Goal: Information Seeking & Learning: Learn about a topic

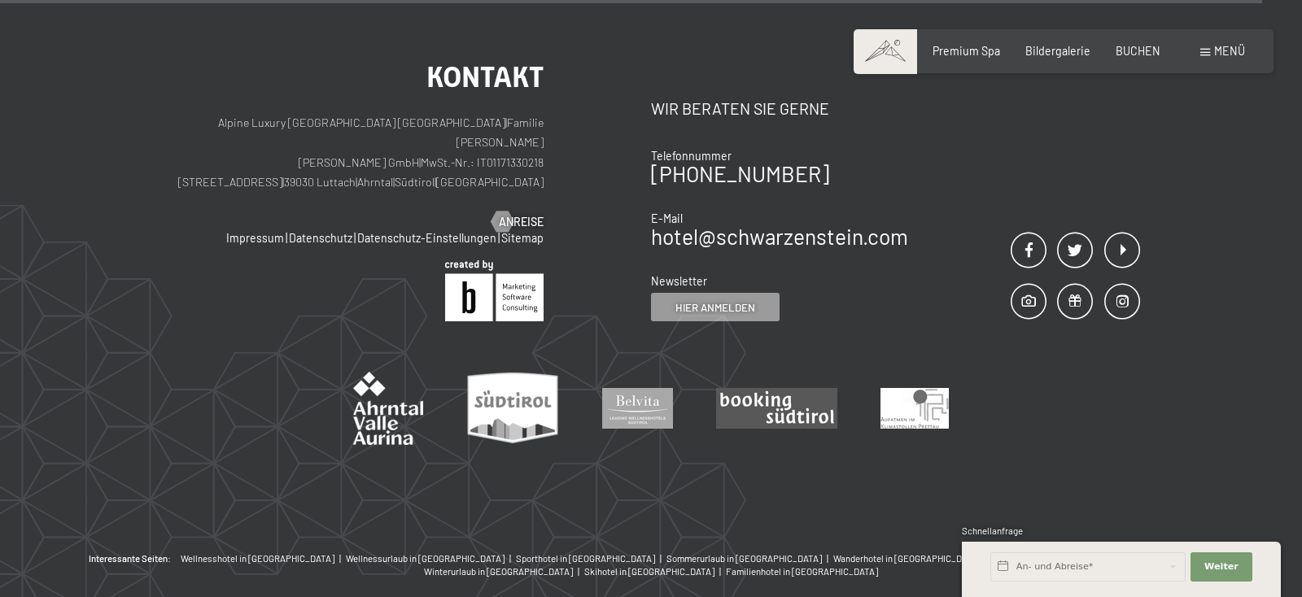
scroll to position [6842, 0]
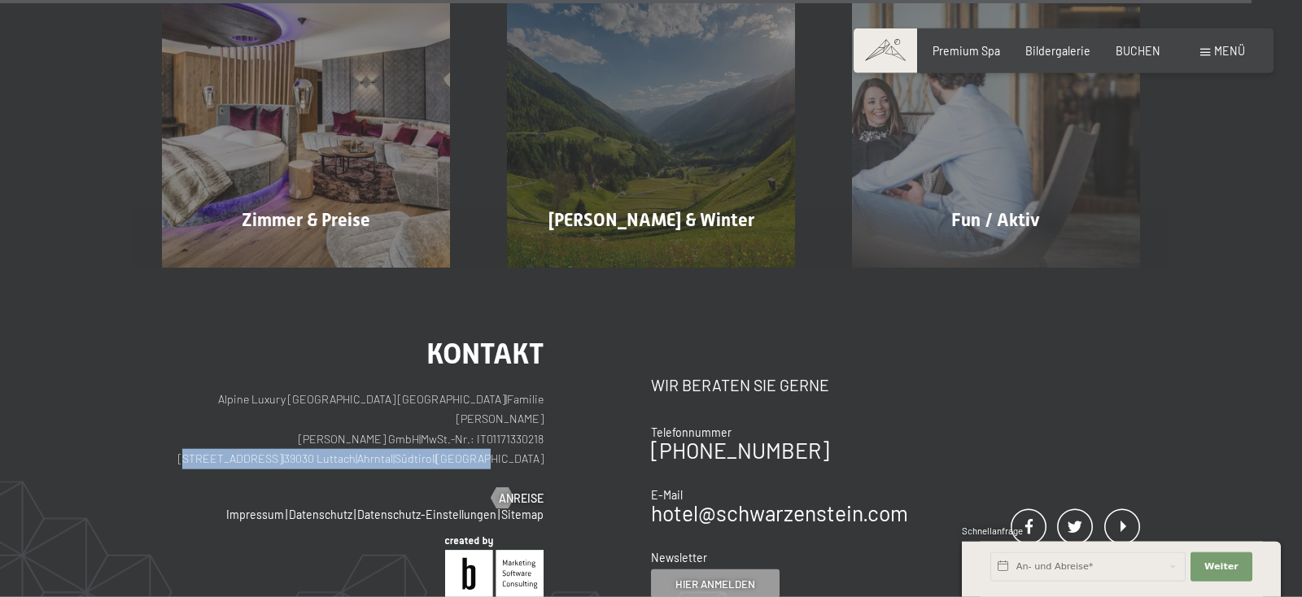
drag, startPoint x: 552, startPoint y: 377, endPoint x: 279, endPoint y: 372, distance: 272.7
click at [279, 372] on div "Kontakt Alpine Luxury SPA Resort SCHWARZENSTEIN | Familie Zimmerhofer Otmar Zim…" at bounding box center [406, 468] width 489 height 259
copy p "Dorfstraße 11 | 39030 Luttach | Ahrntal | Südtirol | Italien"
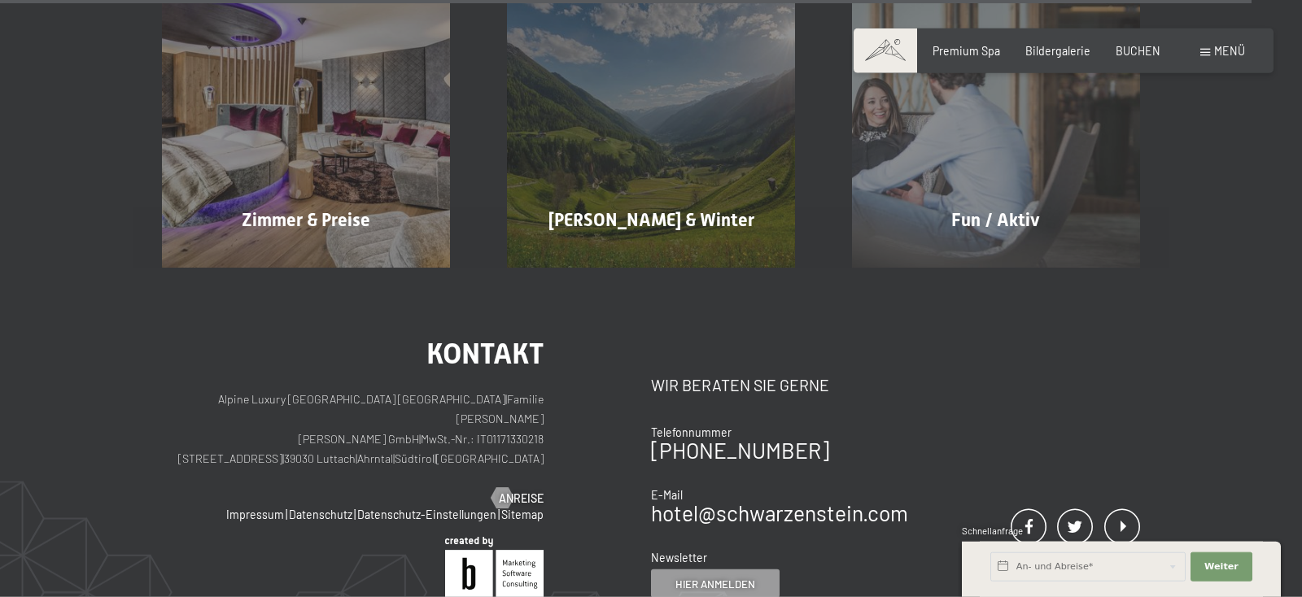
click at [230, 390] on p "Alpine Luxury SPA Resort SCHWARZENSTEIN | Familie Zimmerhofer Otmar Zimmerhofer…" at bounding box center [353, 430] width 382 height 81
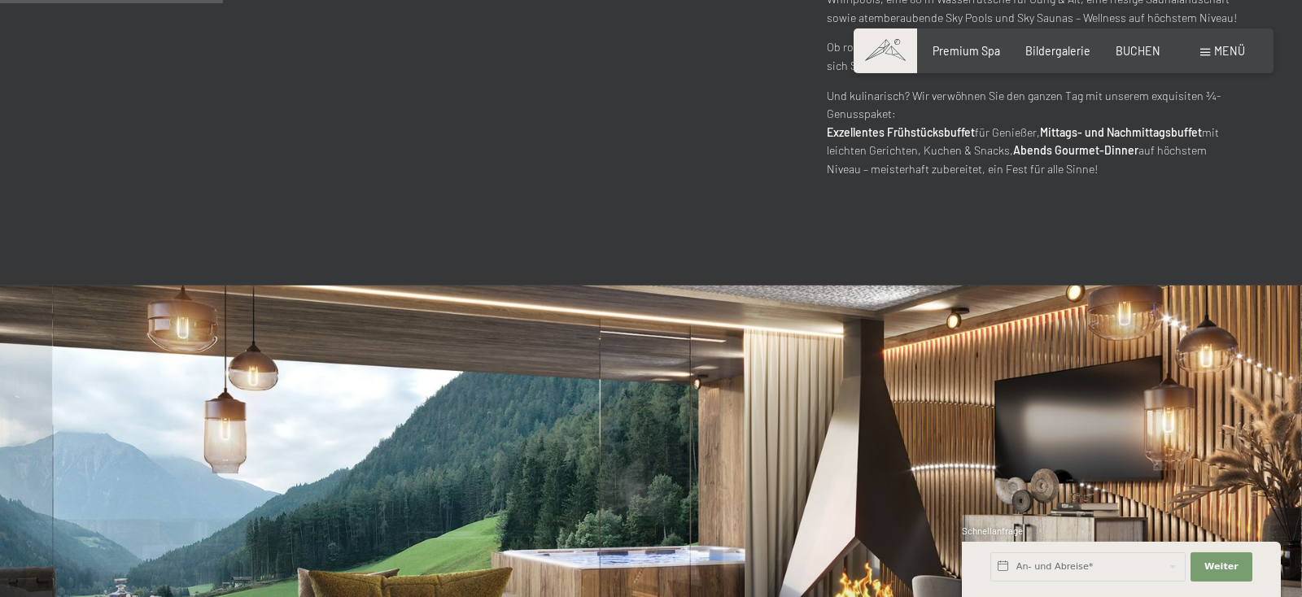
scroll to position [651, 0]
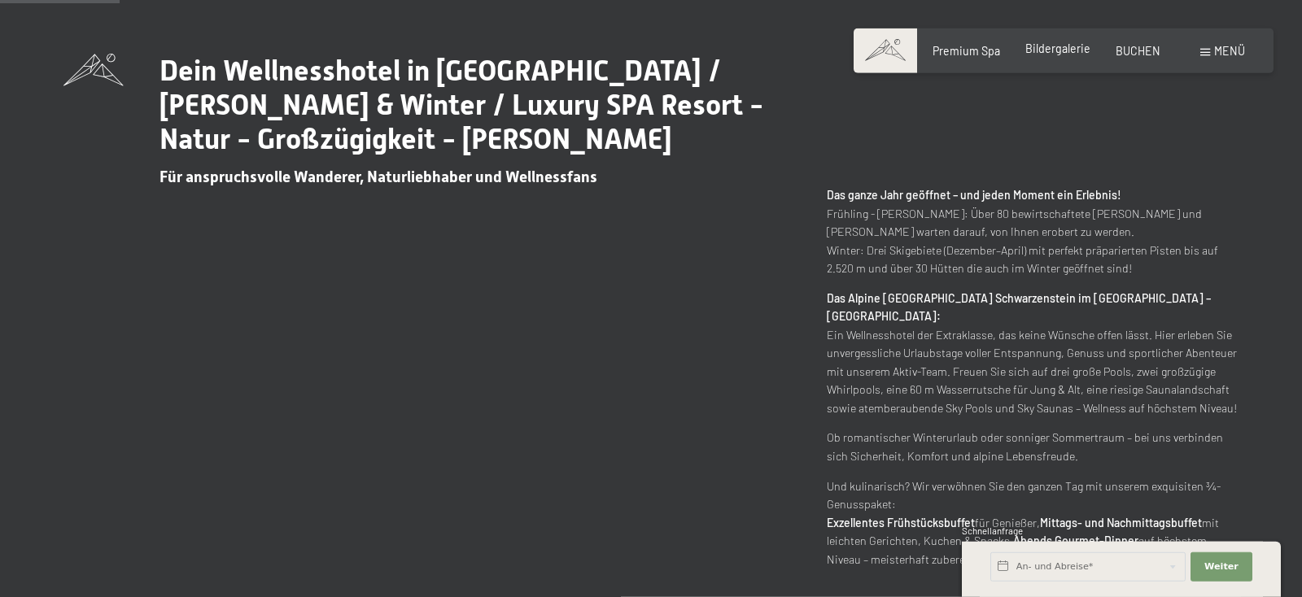
click at [1052, 52] on span "Bildergalerie" at bounding box center [1058, 49] width 65 height 14
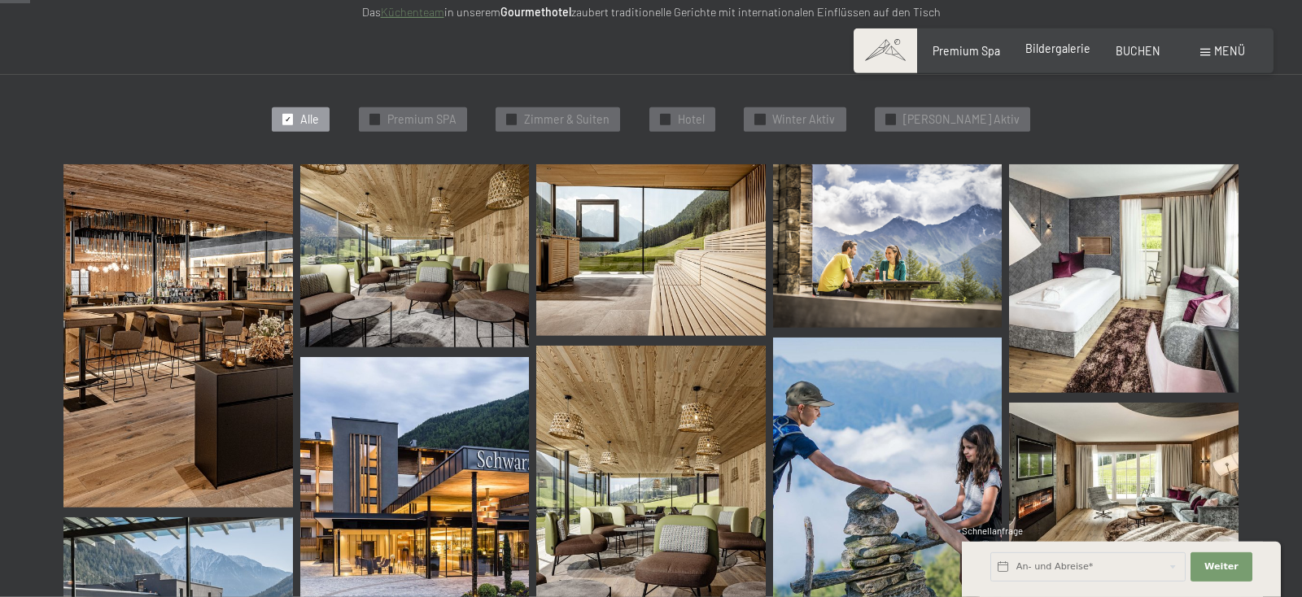
scroll to position [427, 0]
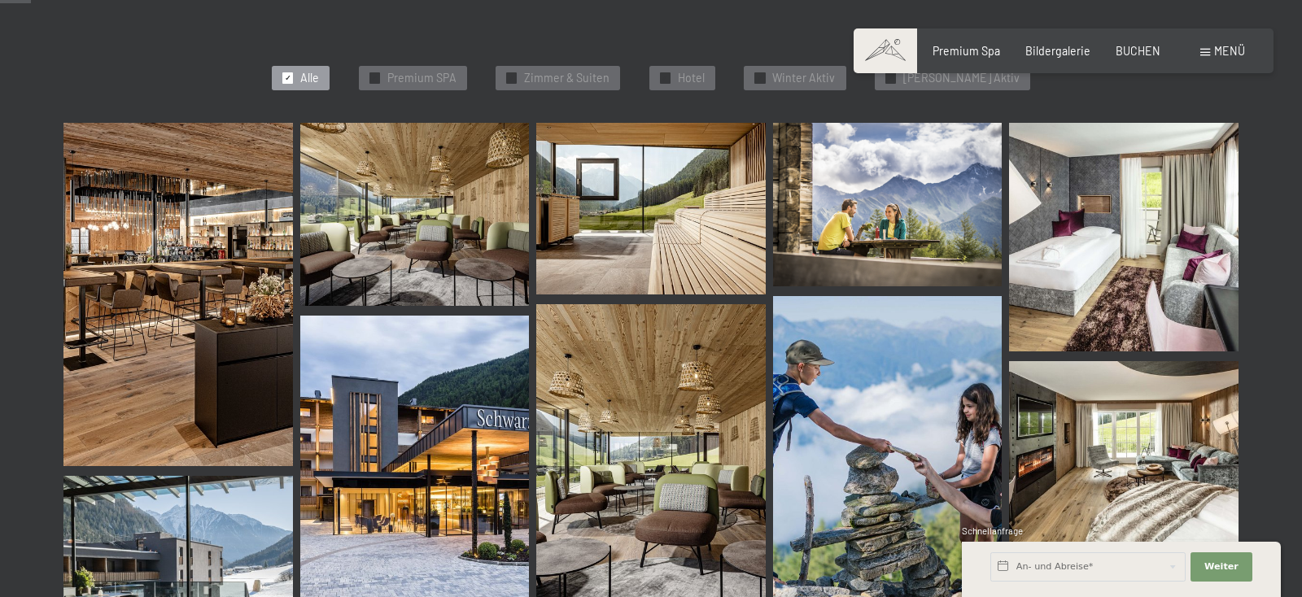
click at [189, 243] on img at bounding box center [177, 295] width 229 height 344
click at [694, 75] on div "✓ Hotel" at bounding box center [683, 78] width 66 height 24
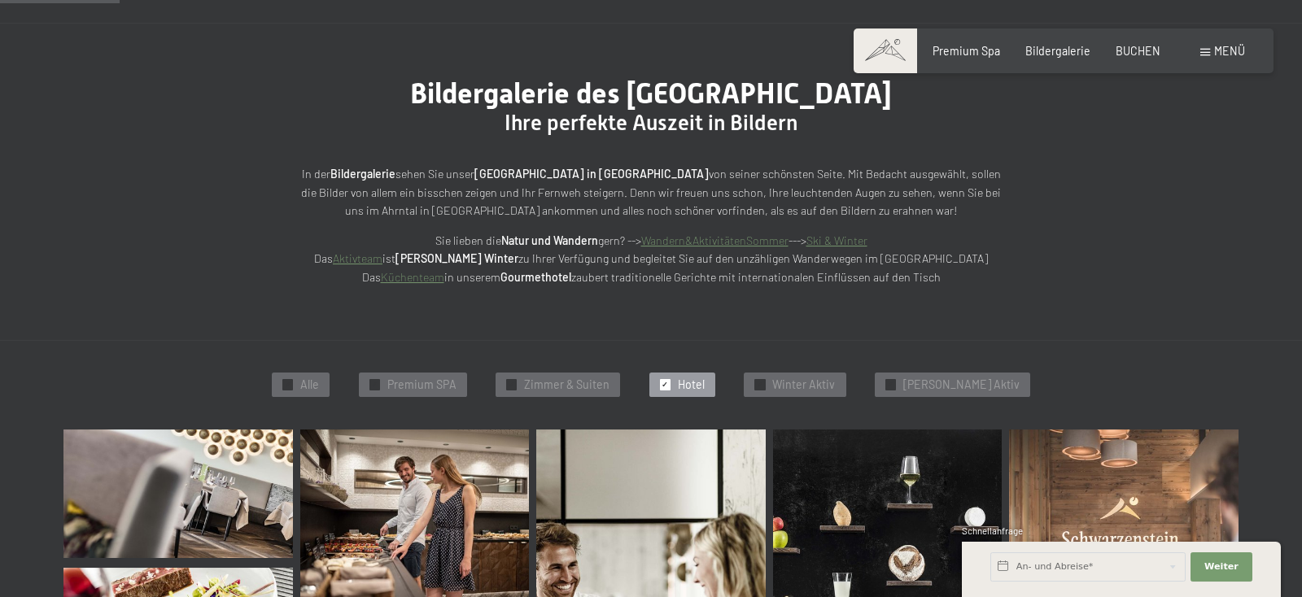
scroll to position [0, 0]
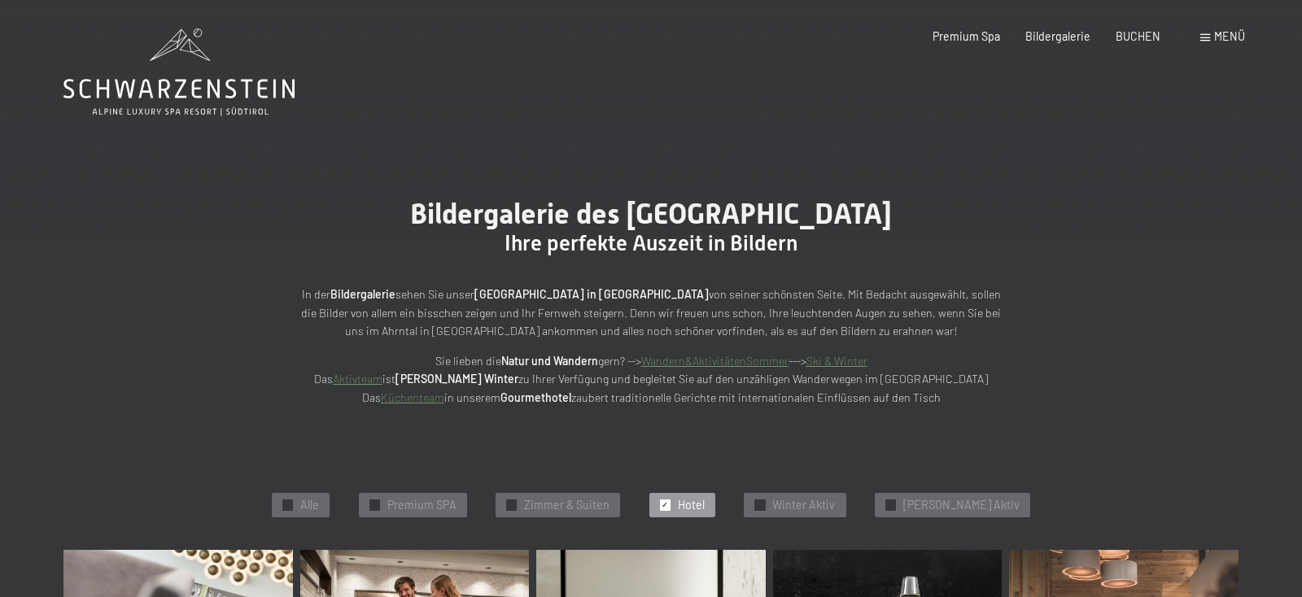
click at [177, 84] on icon at bounding box center [178, 71] width 230 height 87
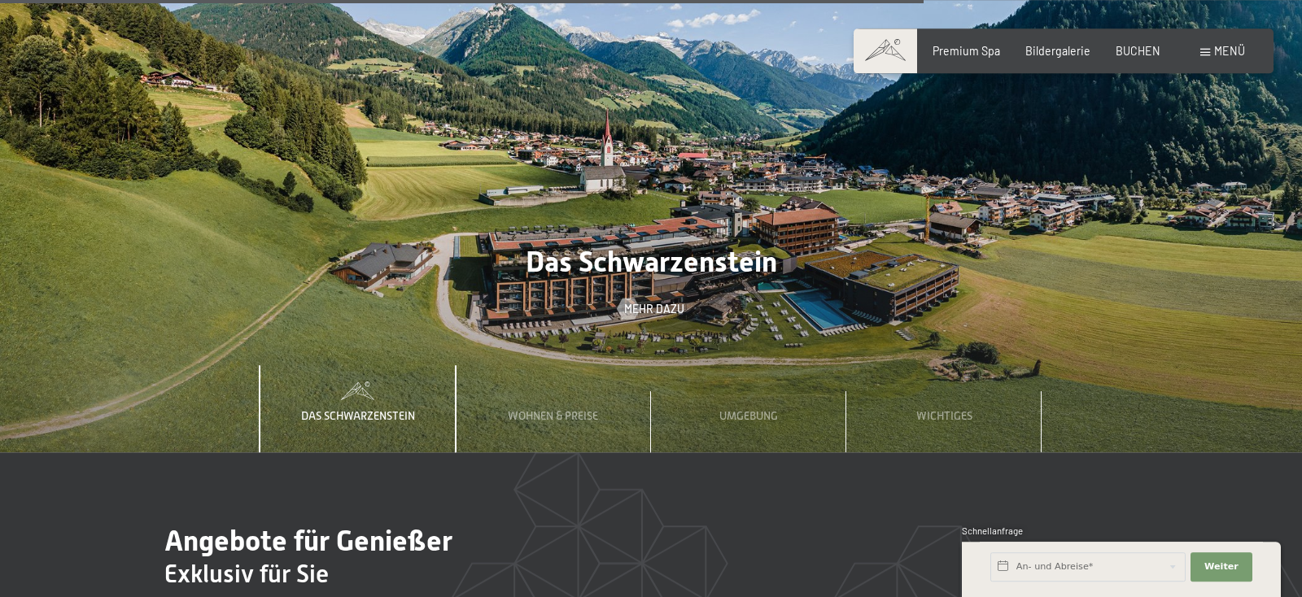
scroll to position [4914, 0]
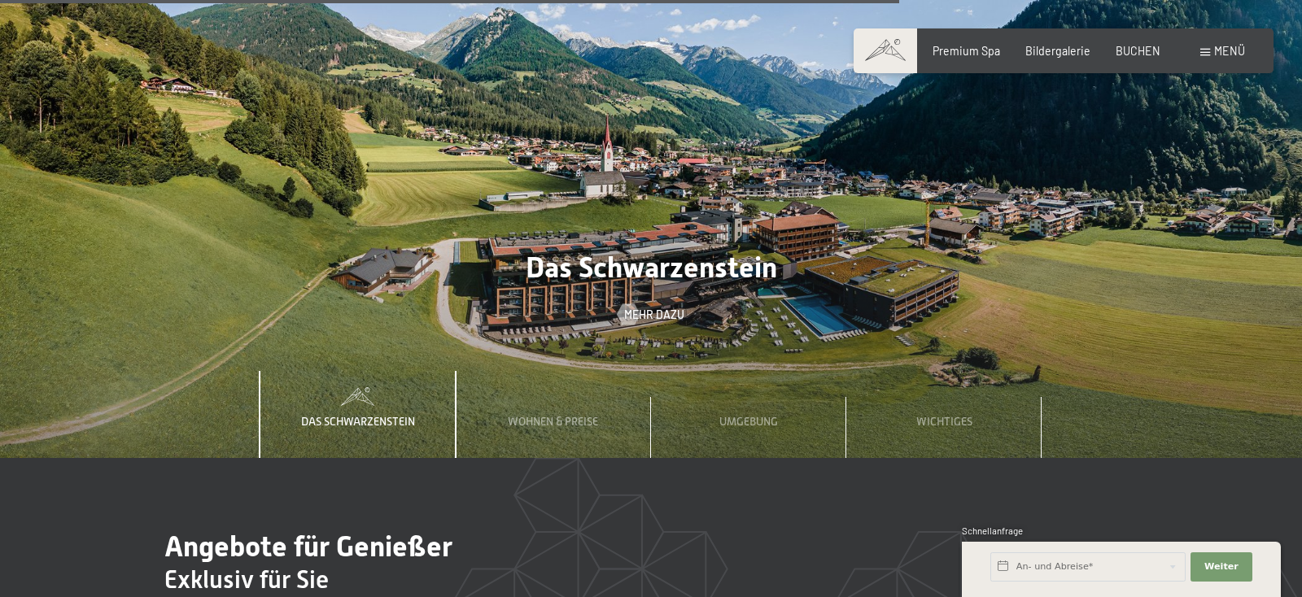
click at [562, 352] on span "Einwilligung Marketing*" at bounding box center [560, 345] width 134 height 16
click at [485, 352] on input "Einwilligung Marketing*" at bounding box center [477, 345] width 16 height 16
checkbox input "false"
click at [746, 415] on span "Umgebung" at bounding box center [749, 421] width 59 height 13
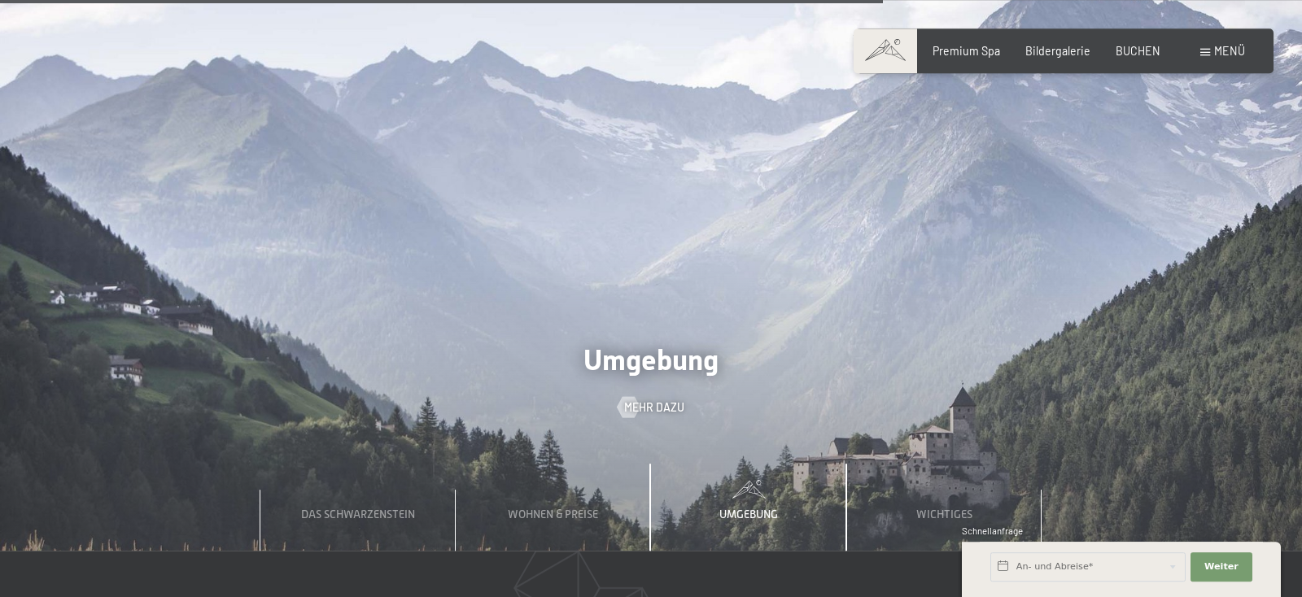
scroll to position [4829, 0]
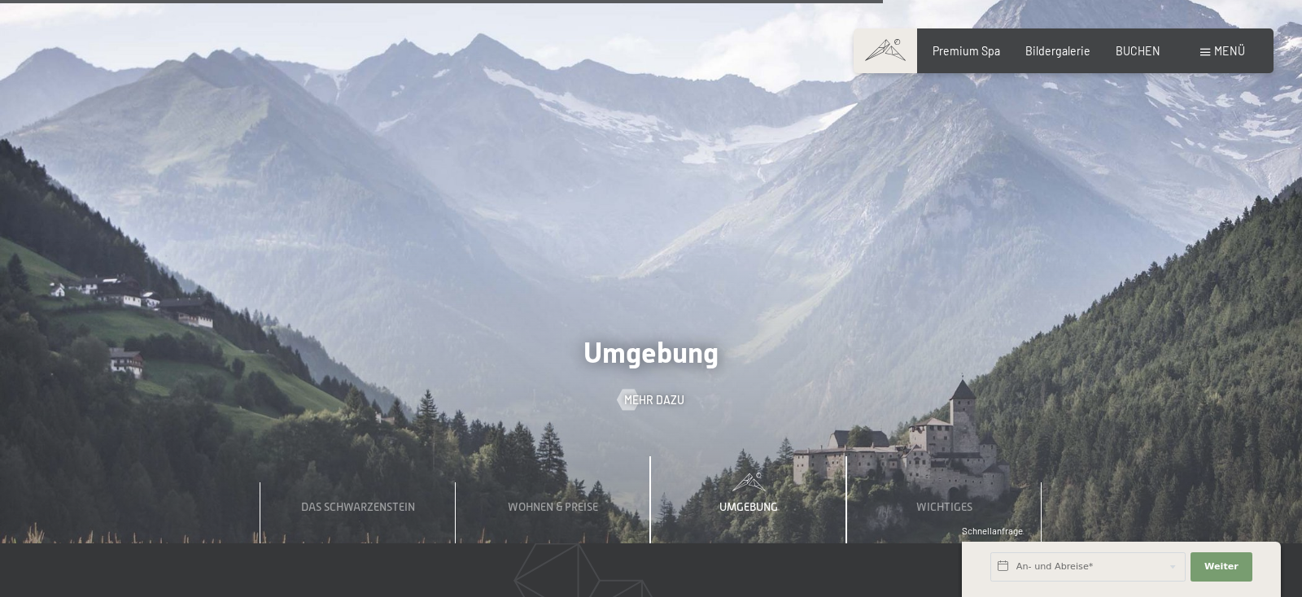
click at [660, 336] on div "Umgebung Mehr dazu" at bounding box center [651, 372] width 1302 height 72
click at [659, 392] on span "Mehr dazu" at bounding box center [671, 400] width 60 height 16
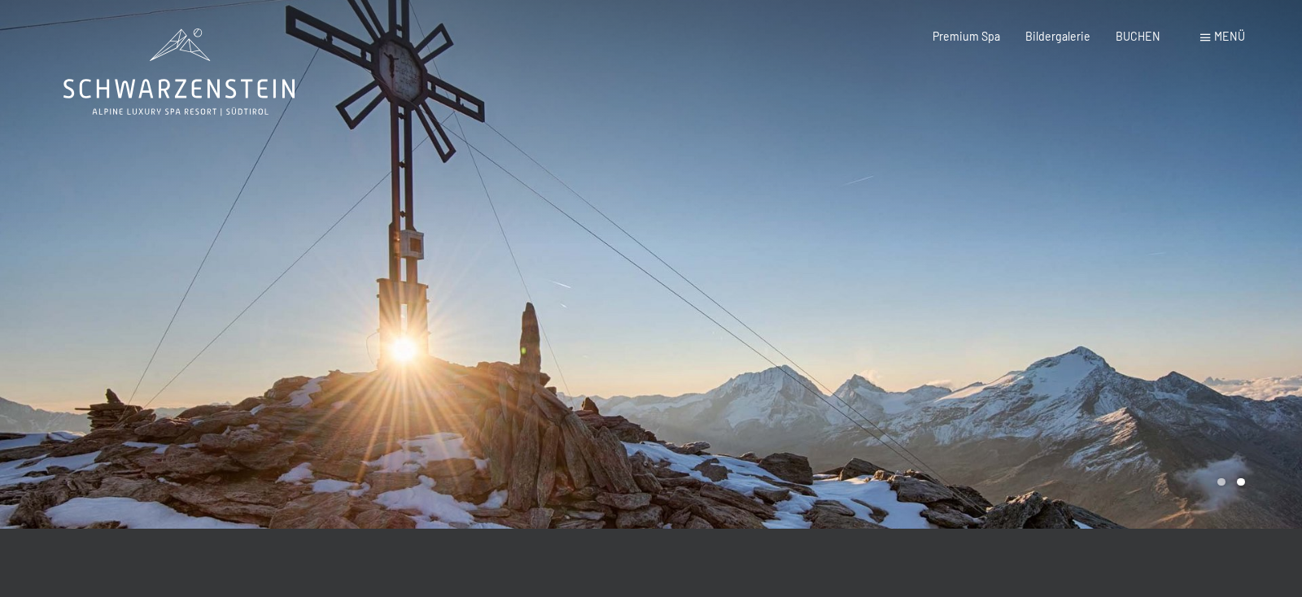
click at [180, 80] on icon at bounding box center [178, 89] width 230 height 20
